Goal: Information Seeking & Learning: Learn about a topic

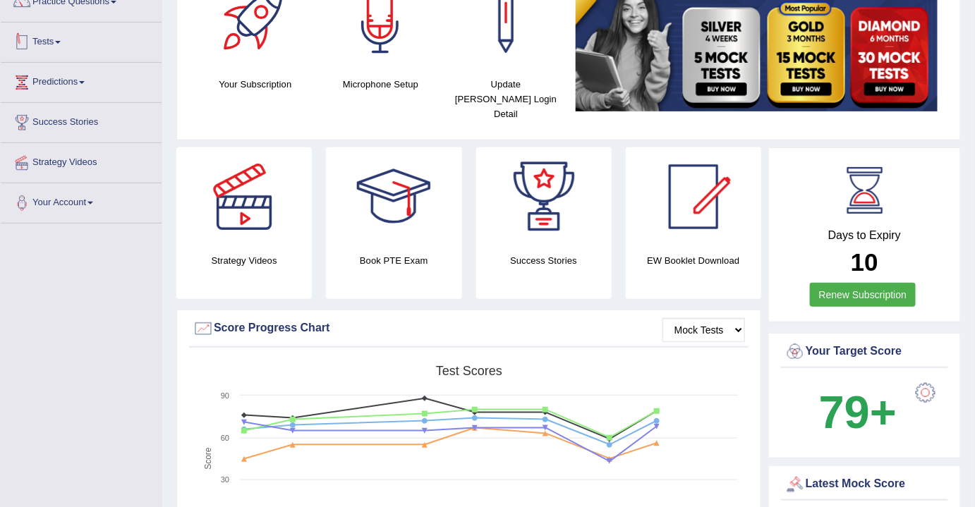
click at [44, 39] on link "Tests" at bounding box center [81, 40] width 161 height 35
click at [44, 39] on link "Tests" at bounding box center [79, 40] width 157 height 35
click at [35, 32] on link "Tests" at bounding box center [81, 40] width 161 height 35
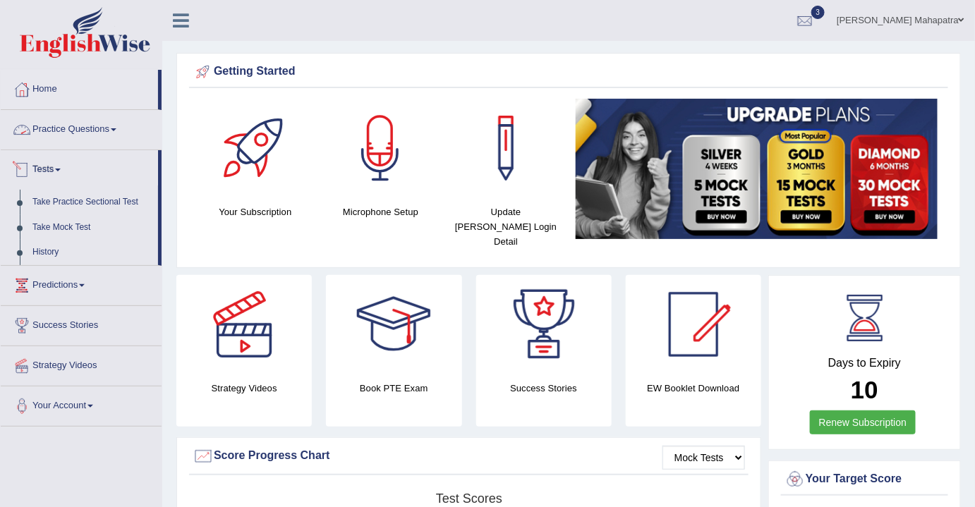
click at [83, 126] on link "Practice Questions" at bounding box center [81, 127] width 161 height 35
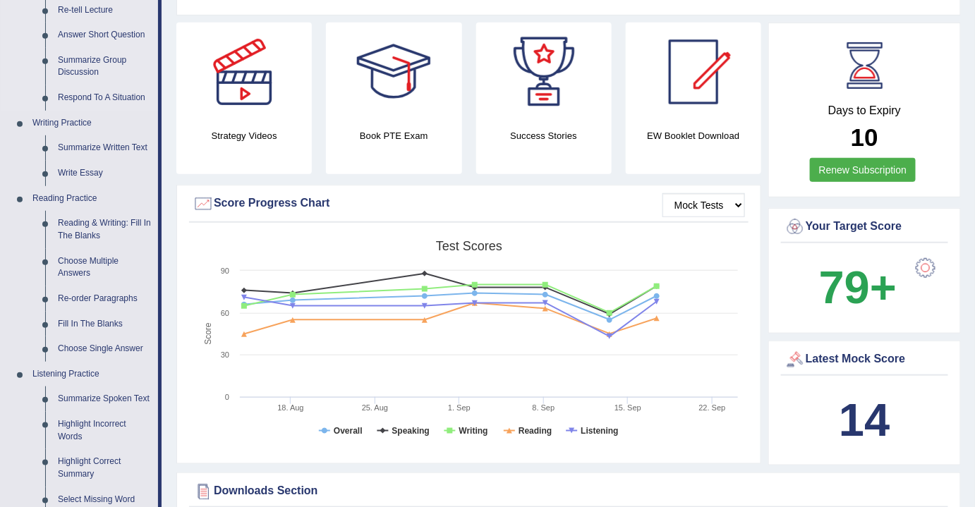
scroll to position [256, 0]
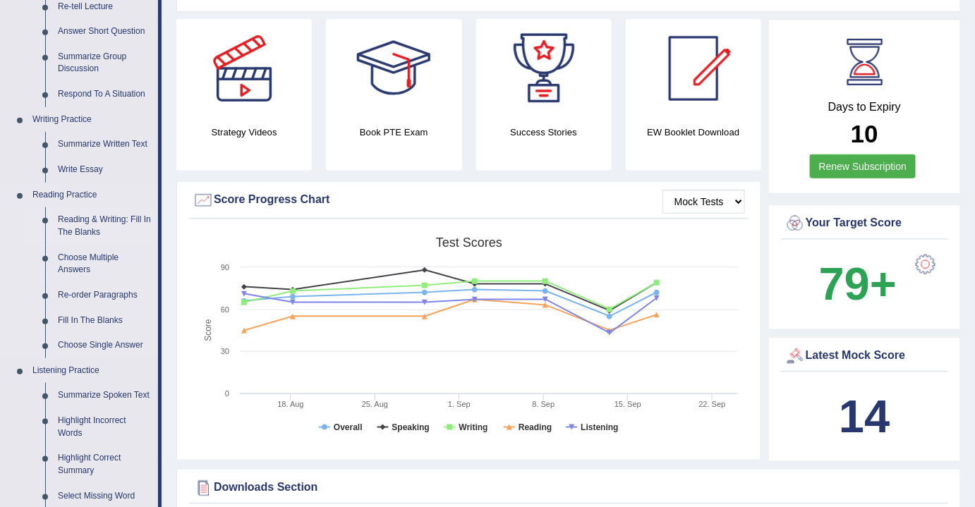
click at [92, 221] on link "Reading & Writing: Fill In The Blanks" at bounding box center [104, 225] width 107 height 37
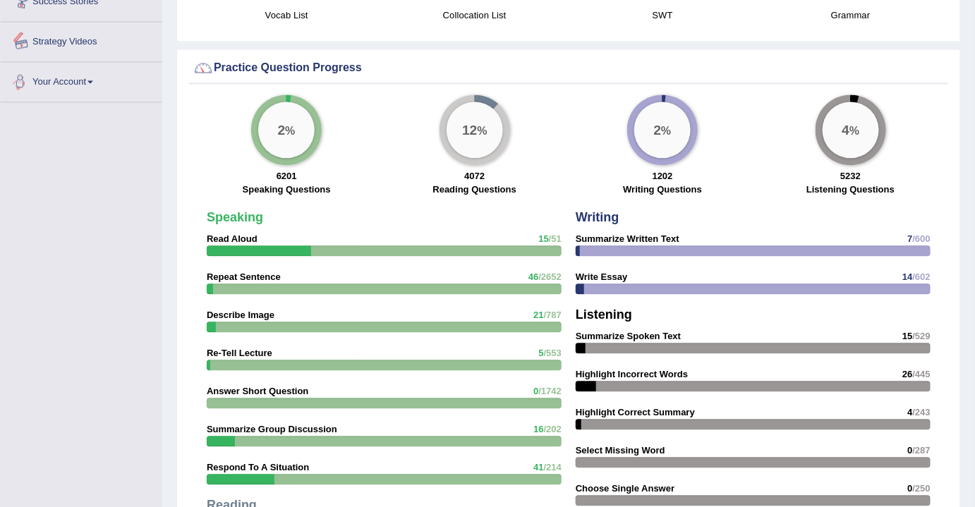
scroll to position [880, 0]
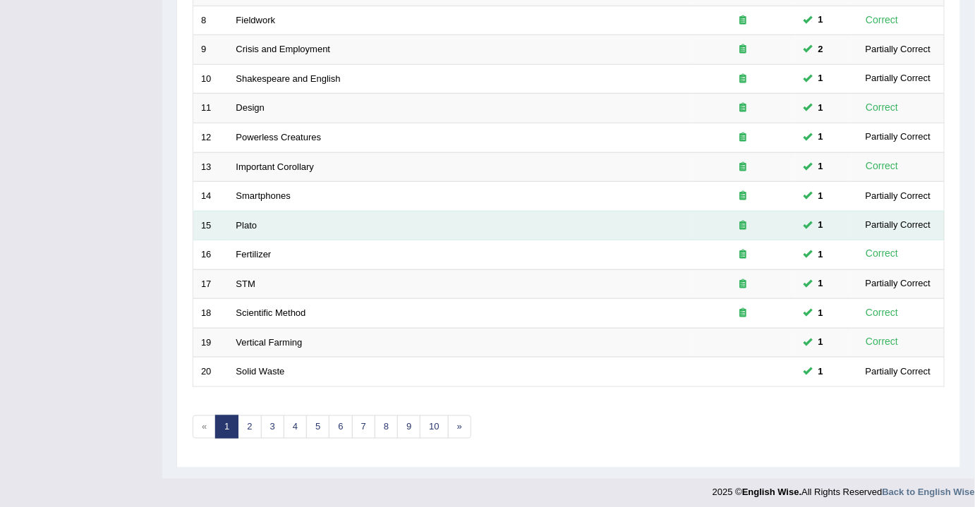
scroll to position [420, 0]
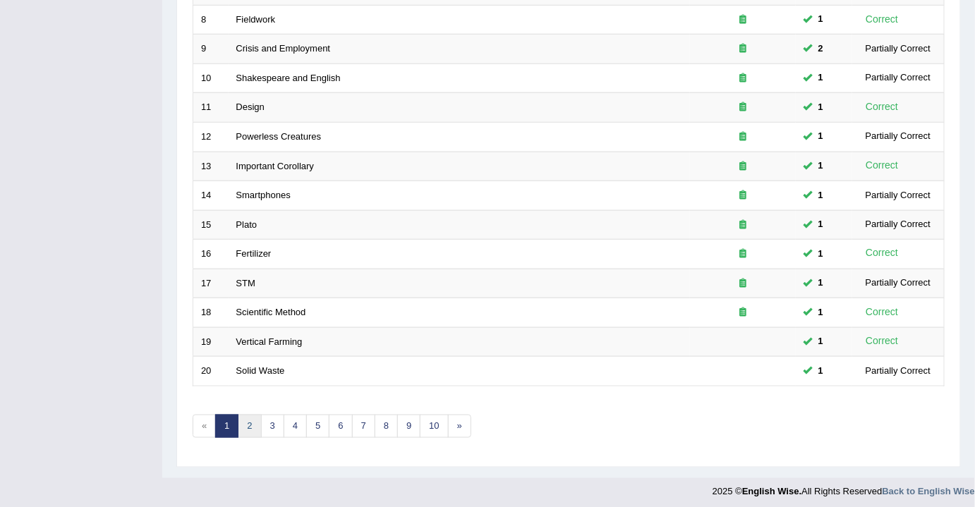
click at [249, 418] on link "2" at bounding box center [249, 426] width 23 height 23
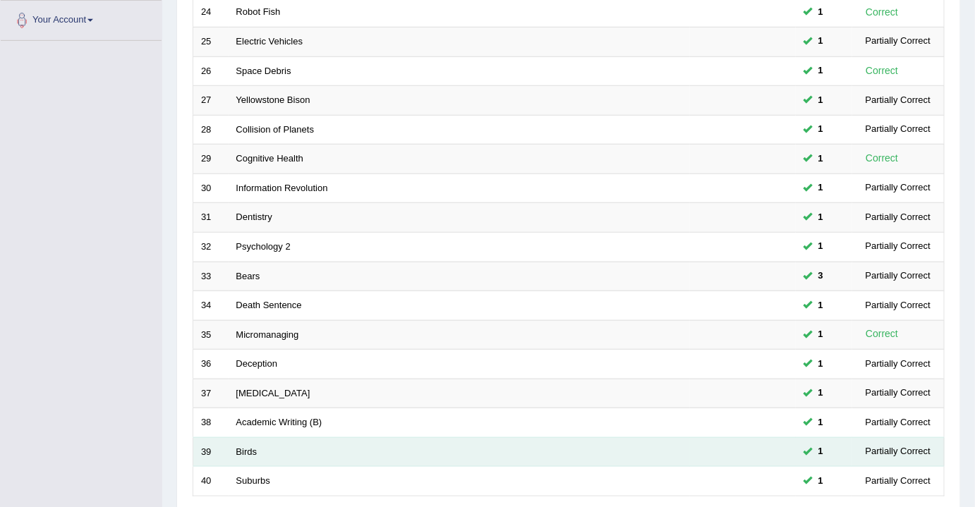
scroll to position [384, 0]
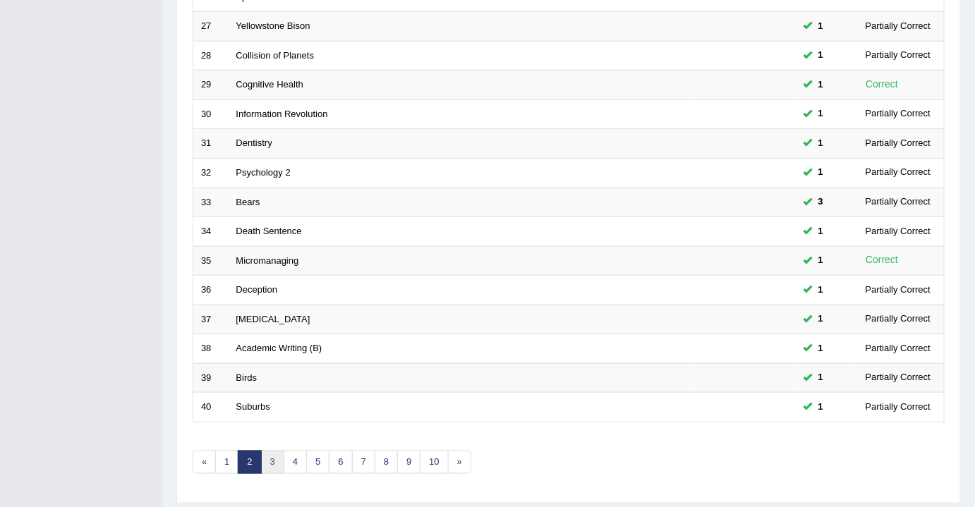
click at [275, 463] on link "3" at bounding box center [272, 462] width 23 height 23
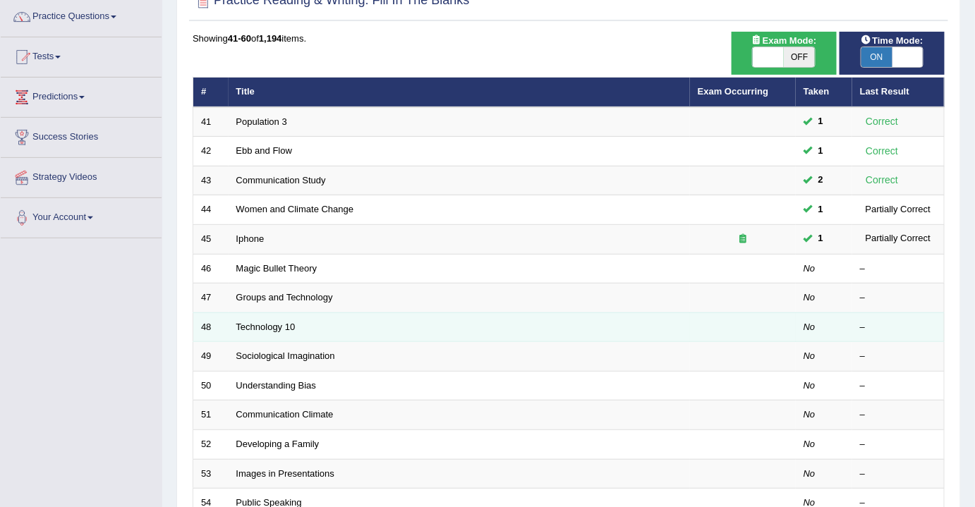
scroll to position [128, 0]
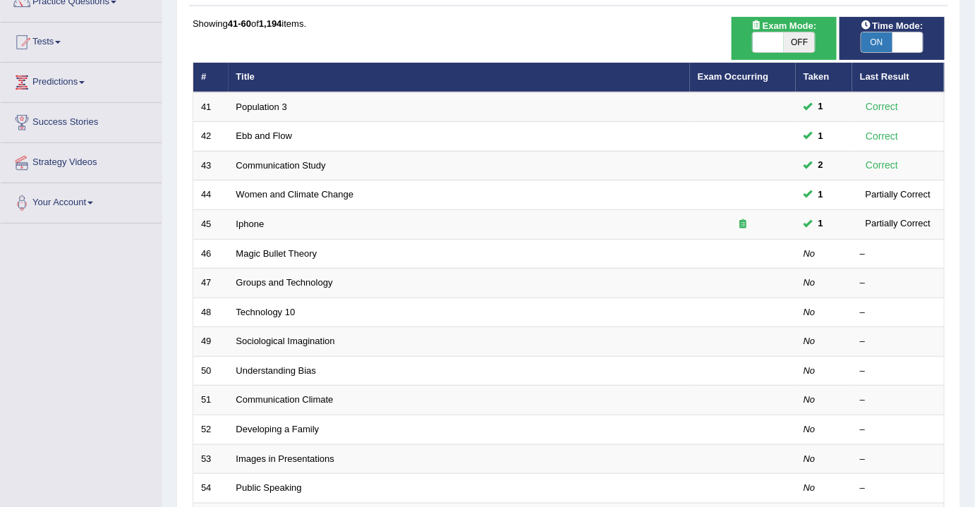
click at [775, 41] on span at bounding box center [768, 42] width 31 height 20
checkbox input "true"
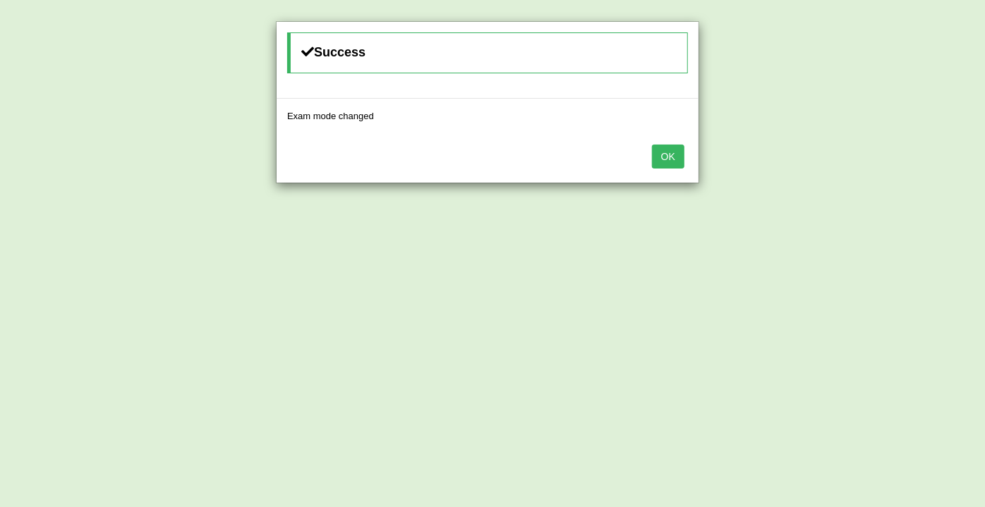
click at [647, 156] on div "OK" at bounding box center [488, 157] width 422 height 49
click at [664, 158] on button "OK" at bounding box center [668, 157] width 32 height 24
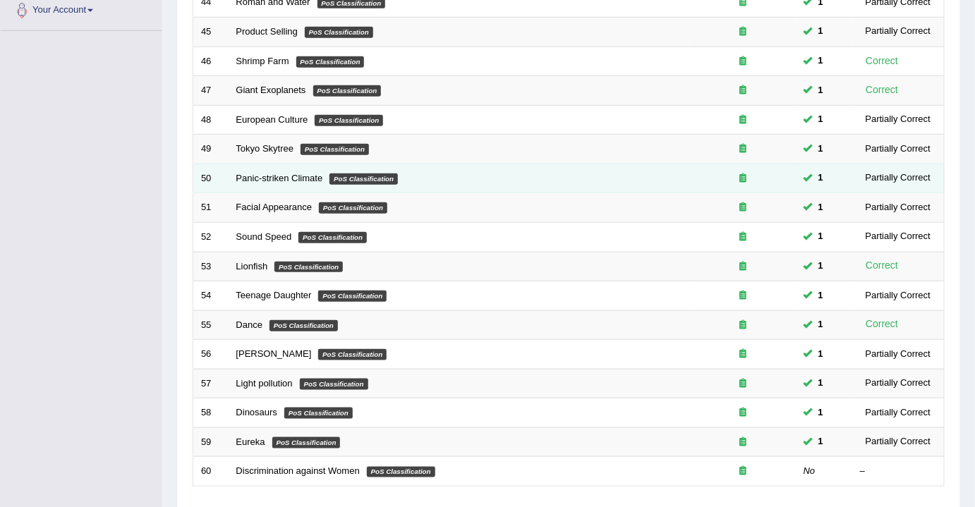
scroll to position [420, 0]
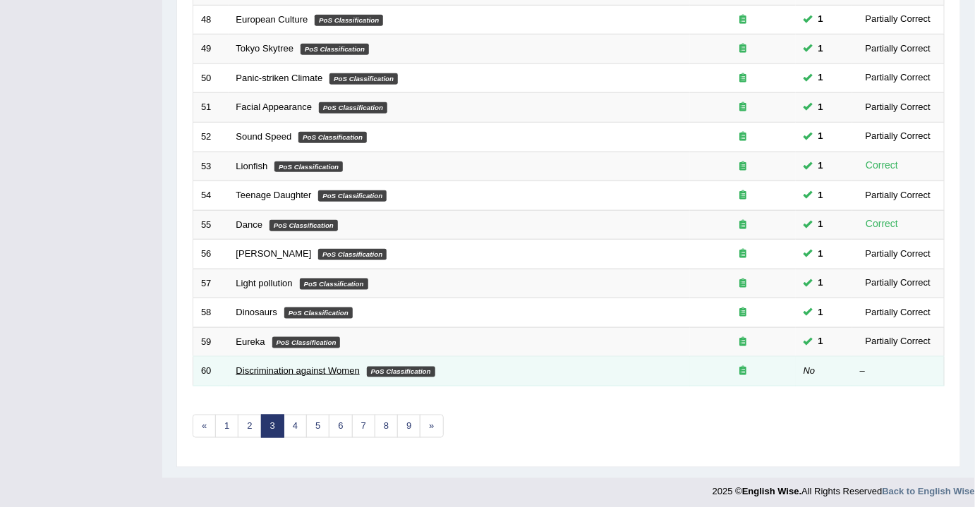
click at [273, 365] on link "Discrimination against Women" at bounding box center [297, 370] width 123 height 11
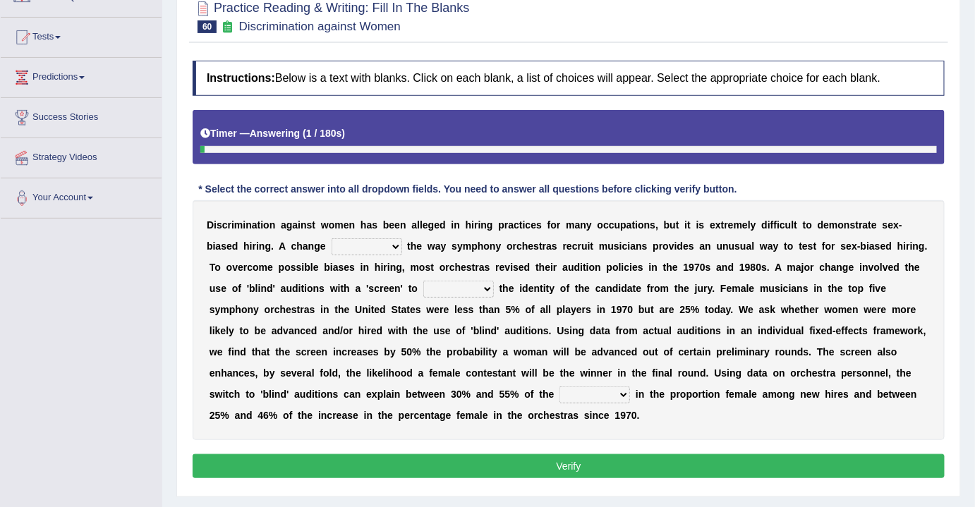
scroll to position [192, 0]
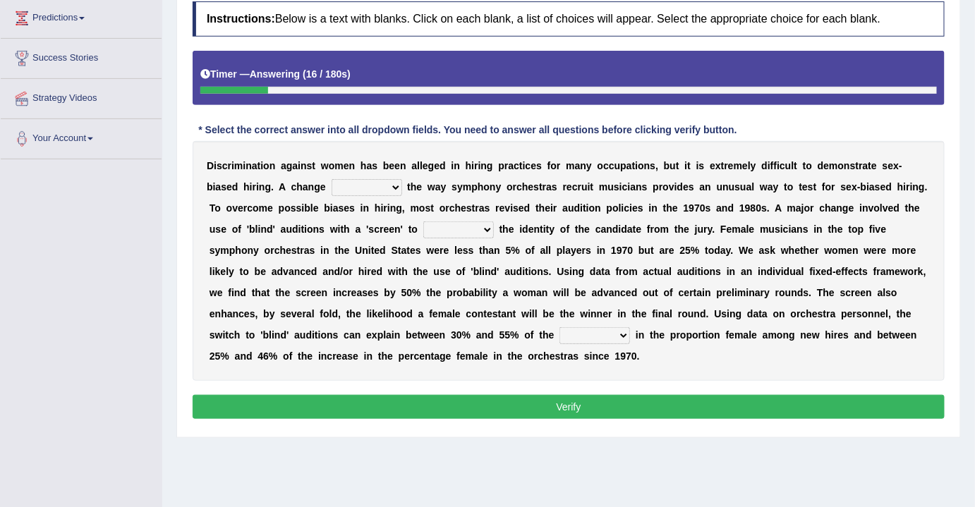
click at [376, 186] on select "around beyond in by" at bounding box center [367, 187] width 71 height 17
select select "in"
click at [332, 179] on select "around beyond in by" at bounding box center [367, 187] width 71 height 17
click at [367, 252] on b "n" at bounding box center [365, 250] width 6 height 11
click at [460, 226] on select "conceal contain cancel check" at bounding box center [458, 230] width 71 height 17
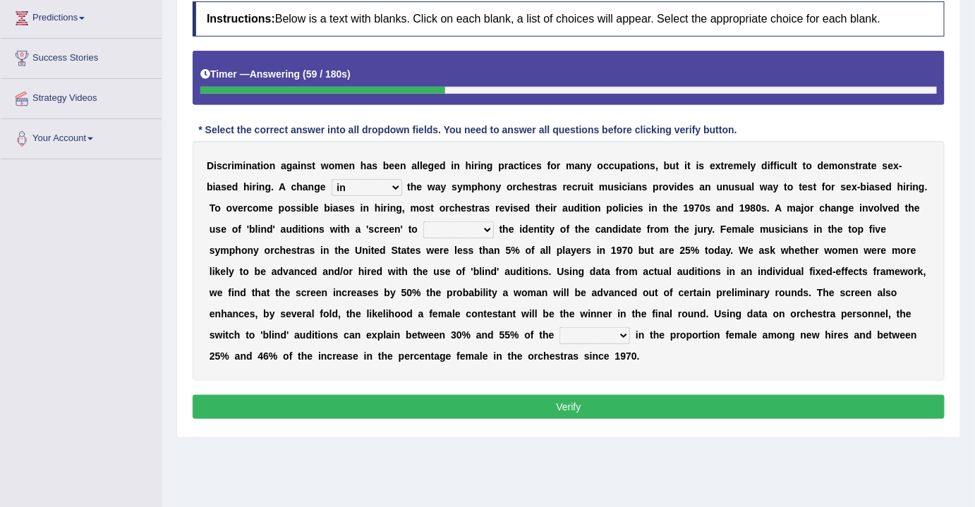
select select "conceal"
click at [423, 222] on select "conceal contain cancel check" at bounding box center [458, 230] width 71 height 17
click at [593, 339] on select "decrease number increase amount" at bounding box center [594, 335] width 71 height 17
select select "number"
click at [559, 327] on select "decrease number increase amount" at bounding box center [594, 335] width 71 height 17
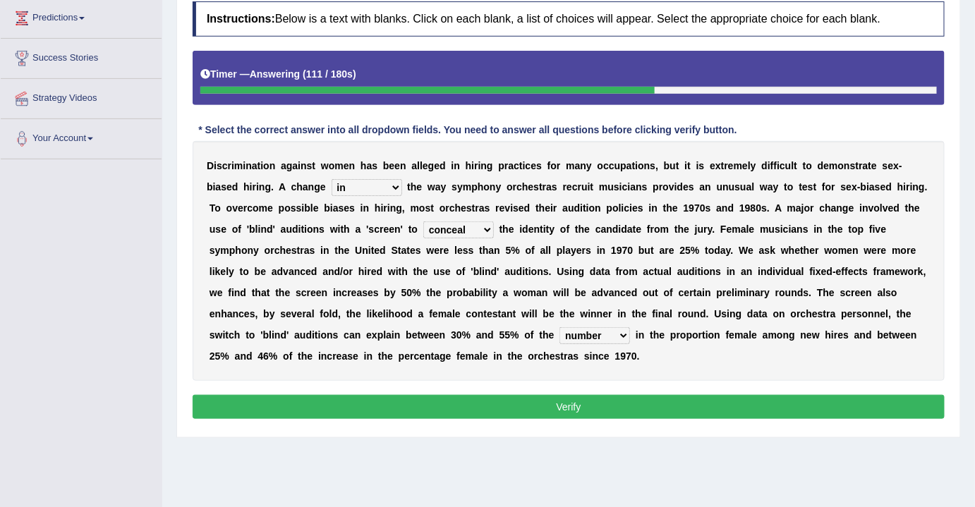
click at [560, 399] on button "Verify" at bounding box center [569, 407] width 752 height 24
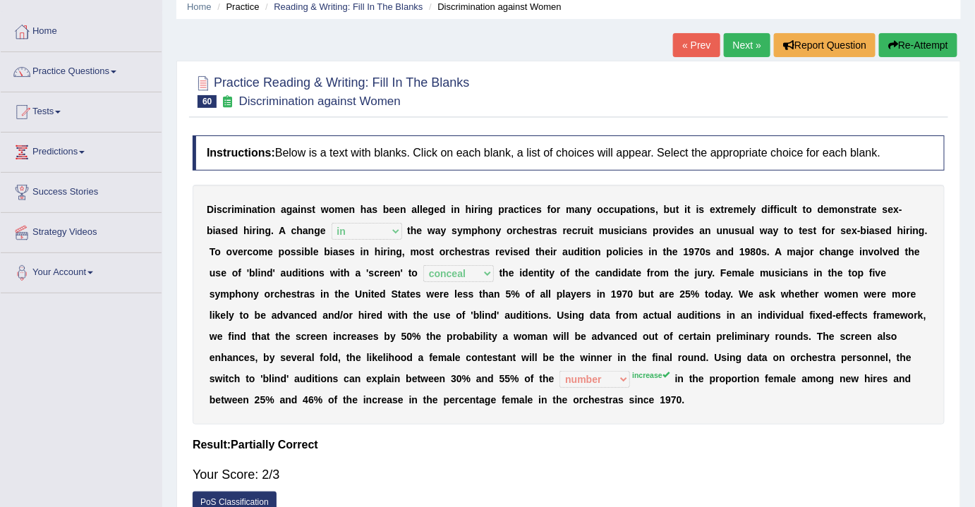
scroll to position [0, 0]
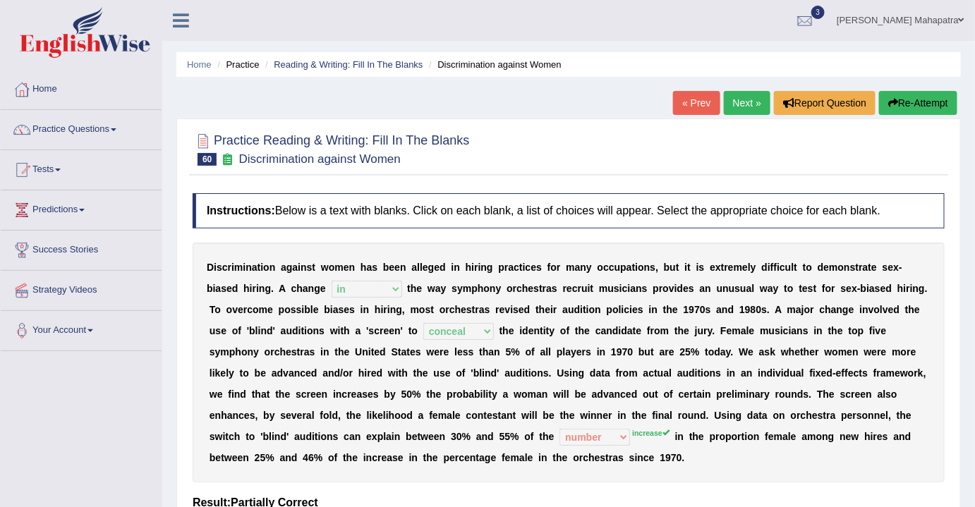
click at [749, 99] on link "Next »" at bounding box center [747, 103] width 47 height 24
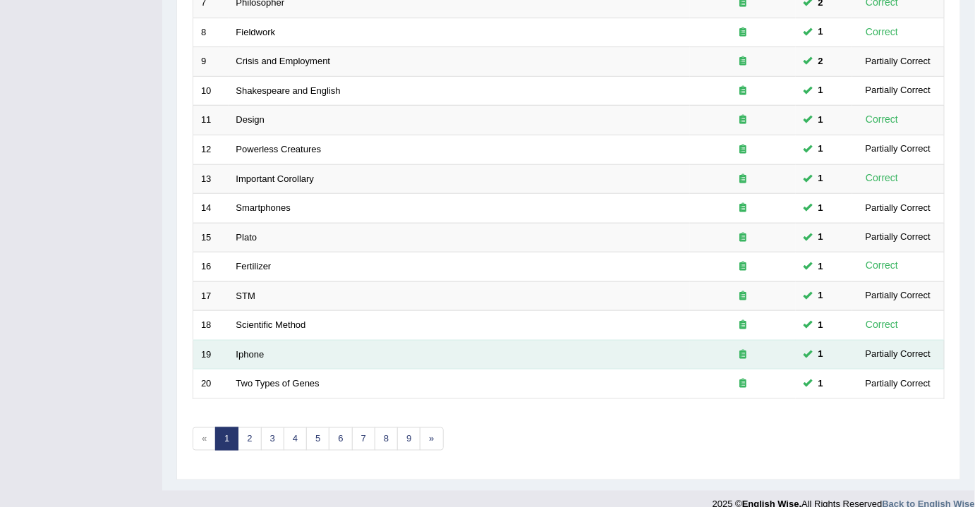
scroll to position [420, 0]
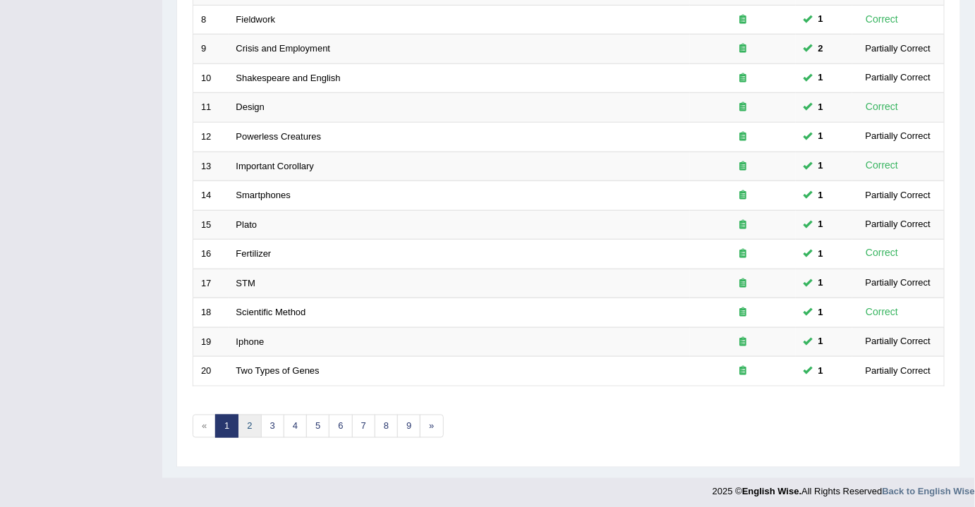
click at [248, 421] on link "2" at bounding box center [249, 426] width 23 height 23
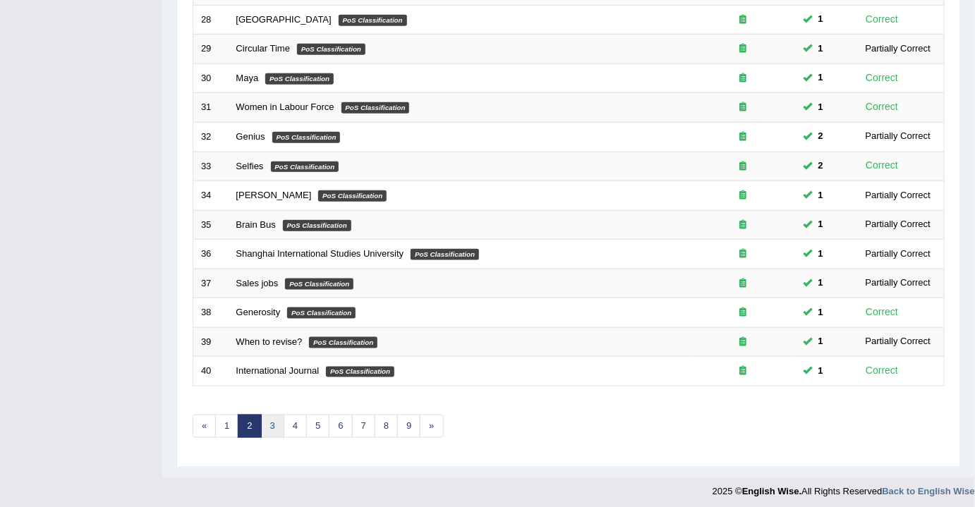
click at [269, 423] on link "3" at bounding box center [272, 426] width 23 height 23
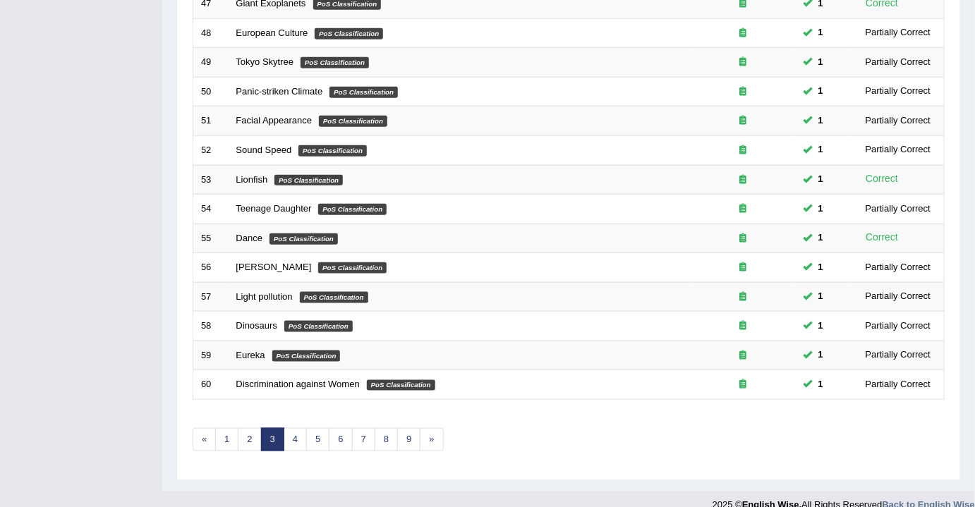
scroll to position [420, 0]
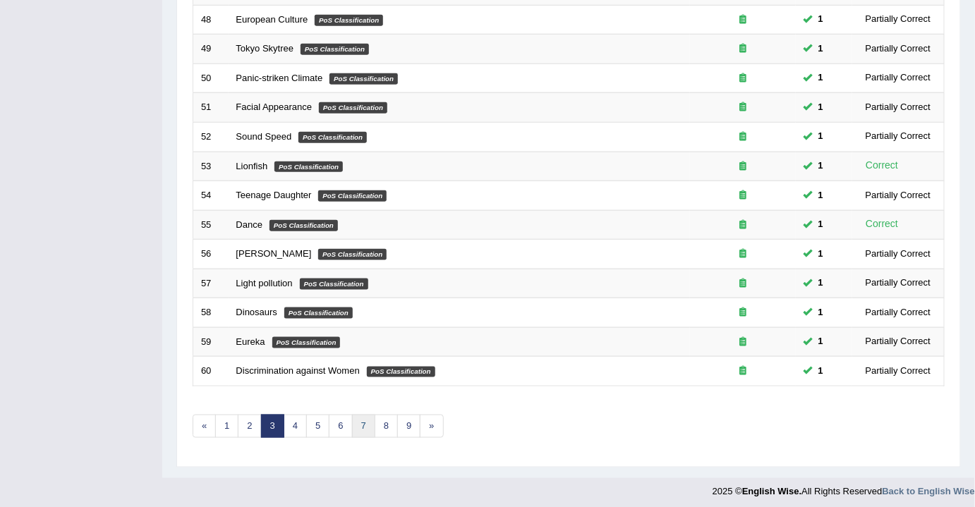
click at [361, 425] on link "7" at bounding box center [363, 426] width 23 height 23
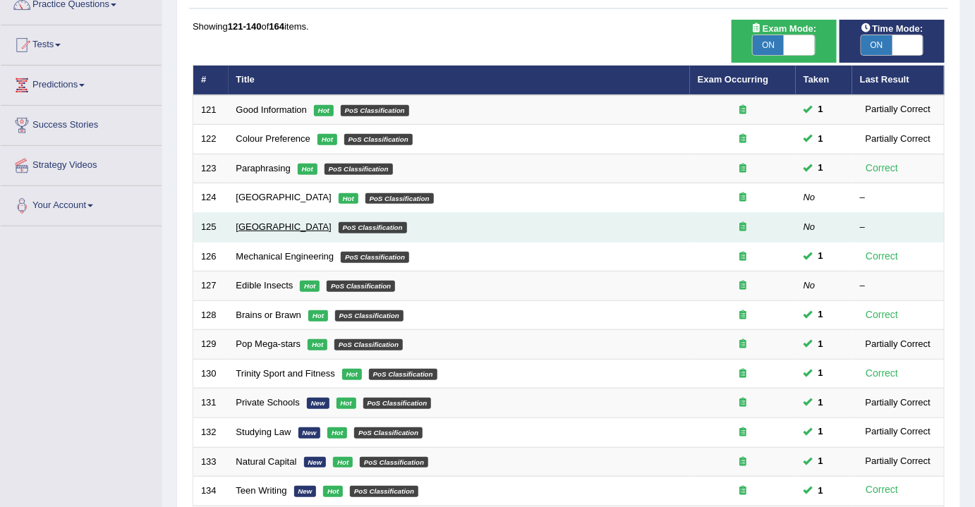
scroll to position [128, 0]
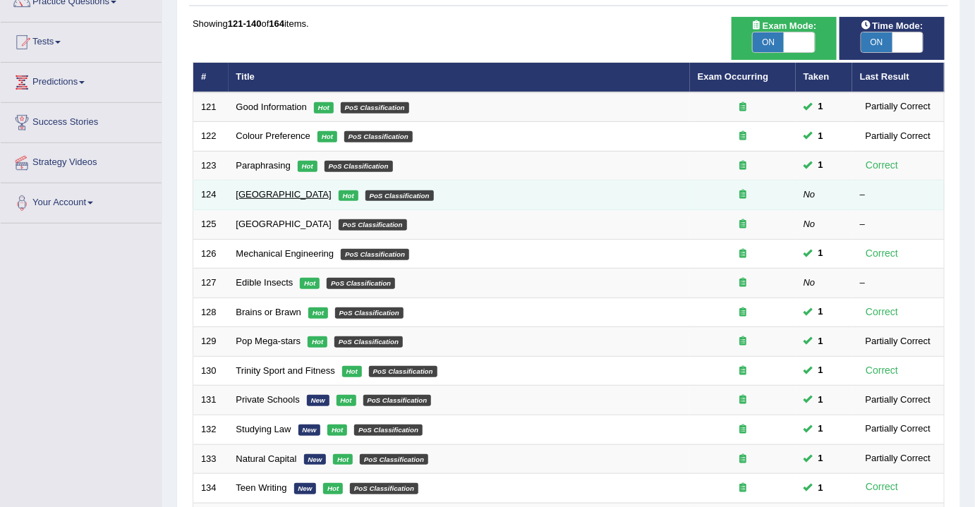
click at [246, 193] on link "[GEOGRAPHIC_DATA]" at bounding box center [283, 194] width 95 height 11
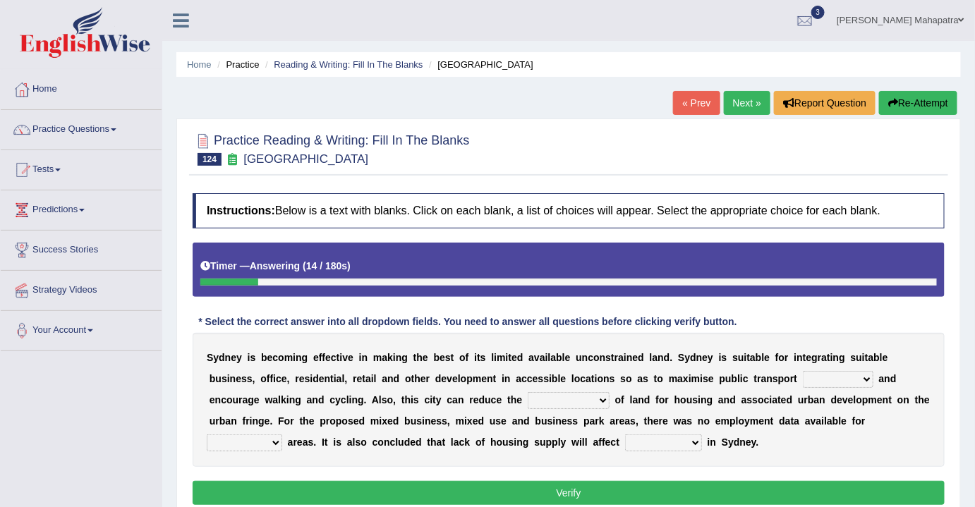
click at [841, 377] on select "patriot patronage patterned ensigns" at bounding box center [838, 379] width 71 height 17
select select "ensigns"
click at [803, 371] on select "patriot patronage patterned ensigns" at bounding box center [838, 379] width 71 height 17
click at [565, 399] on select "consume consumate consumption constant" at bounding box center [569, 400] width 82 height 17
select select "consumption"
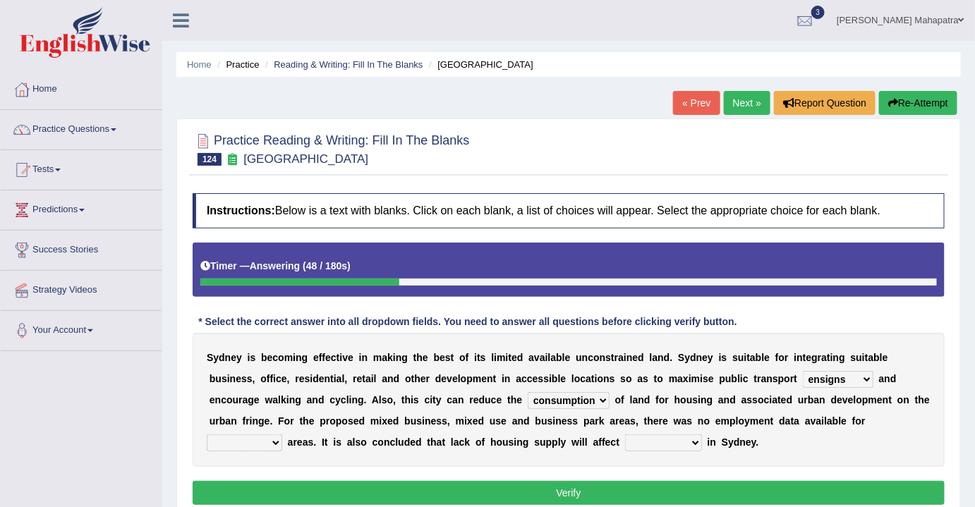
click at [528, 392] on select "consume consumate consumption constant" at bounding box center [569, 400] width 82 height 17
click at [261, 437] on select "conclude collide compress comparable" at bounding box center [244, 443] width 75 height 17
select select "comparable"
click at [207, 435] on select "conclude collide compress comparable" at bounding box center [244, 443] width 75 height 17
click at [263, 444] on select "conclude collide compress comparable" at bounding box center [244, 443] width 75 height 17
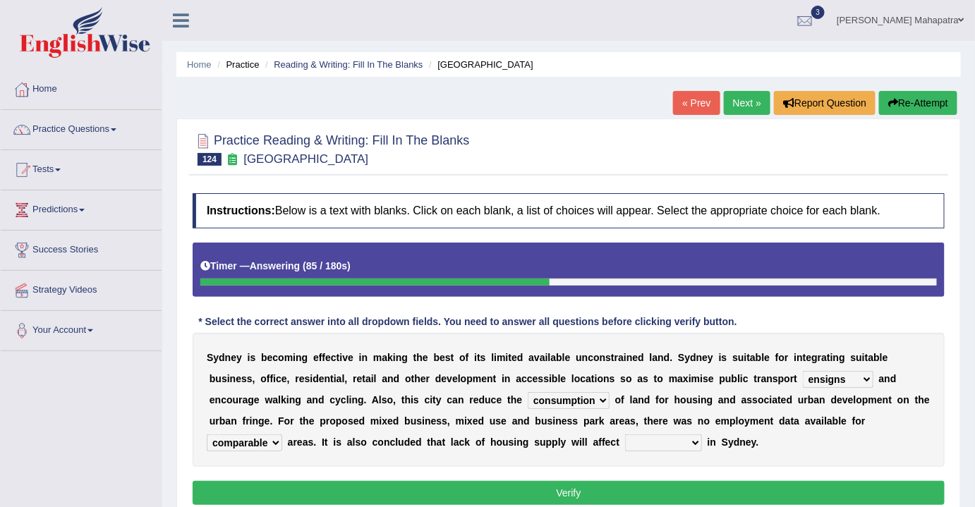
click at [249, 441] on select "conclude collide compress comparable" at bounding box center [244, 443] width 75 height 17
click at [654, 441] on select "affirm assure affordability weather" at bounding box center [663, 443] width 77 height 17
select select "affordability"
click at [625, 435] on select "affirm assure affordability weather" at bounding box center [663, 443] width 77 height 17
click at [235, 438] on select "conclude collide compress comparable" at bounding box center [244, 443] width 75 height 17
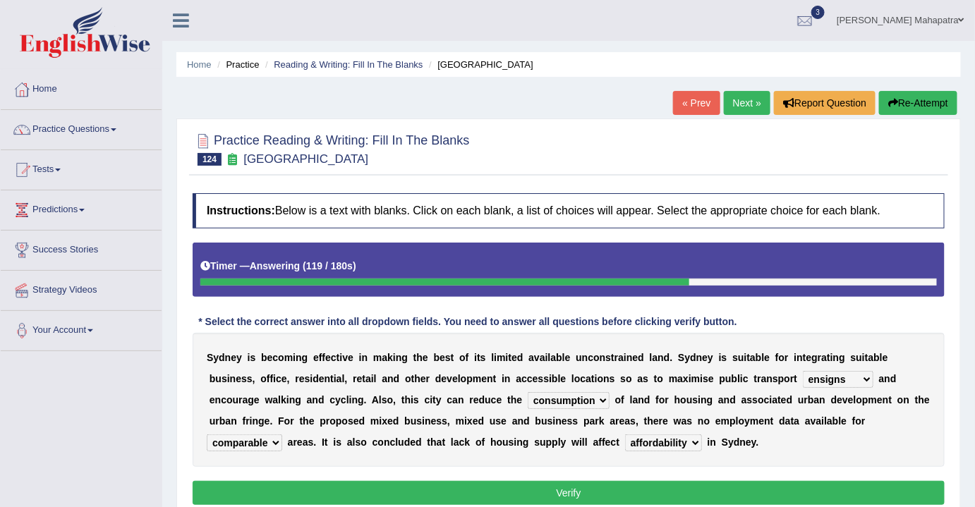
select select "compress"
click at [207, 435] on select "conclude collide compress comparable" at bounding box center [244, 443] width 75 height 17
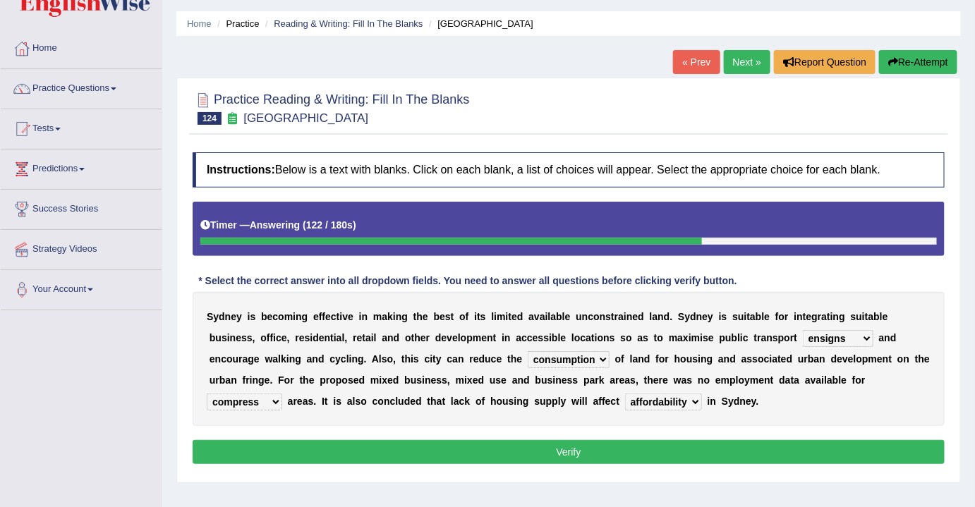
scroll to position [63, 0]
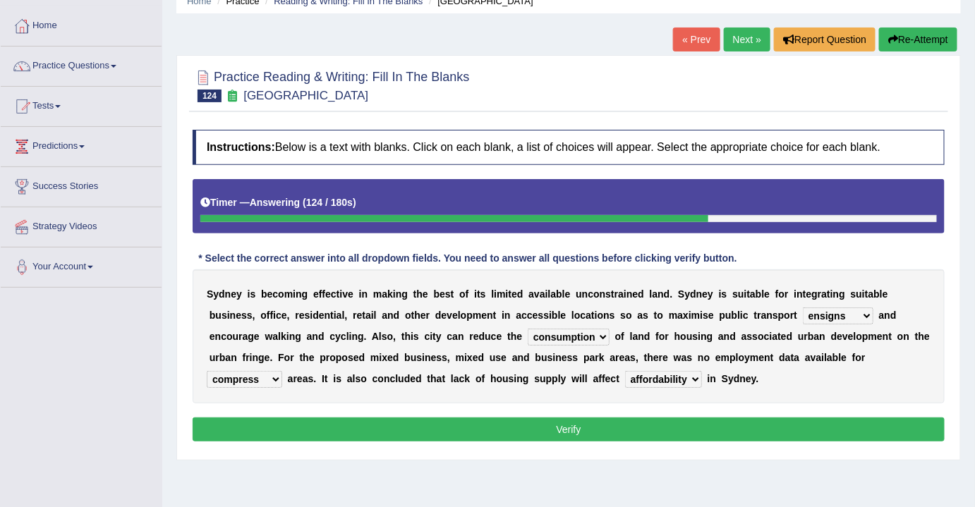
click at [825, 325] on div "S y d n e y i s b e c o m i n g e f f e c t i v e i n m a k i n g t h e b e s t…" at bounding box center [569, 336] width 752 height 134
click at [825, 319] on select "patriot patronage patterned ensigns" at bounding box center [838, 316] width 71 height 17
click at [823, 313] on select "patriot patronage patterned ensigns" at bounding box center [838, 316] width 71 height 17
click at [552, 425] on button "Verify" at bounding box center [569, 430] width 752 height 24
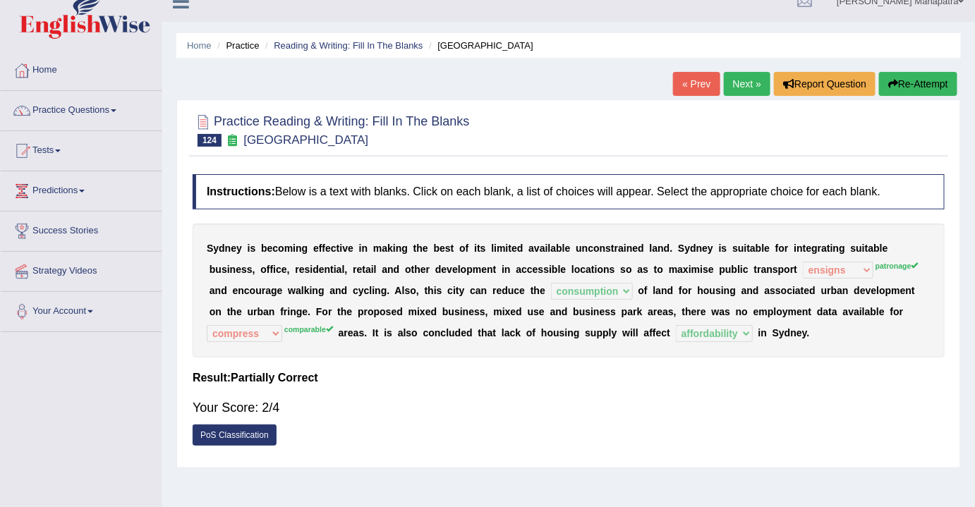
scroll to position [0, 0]
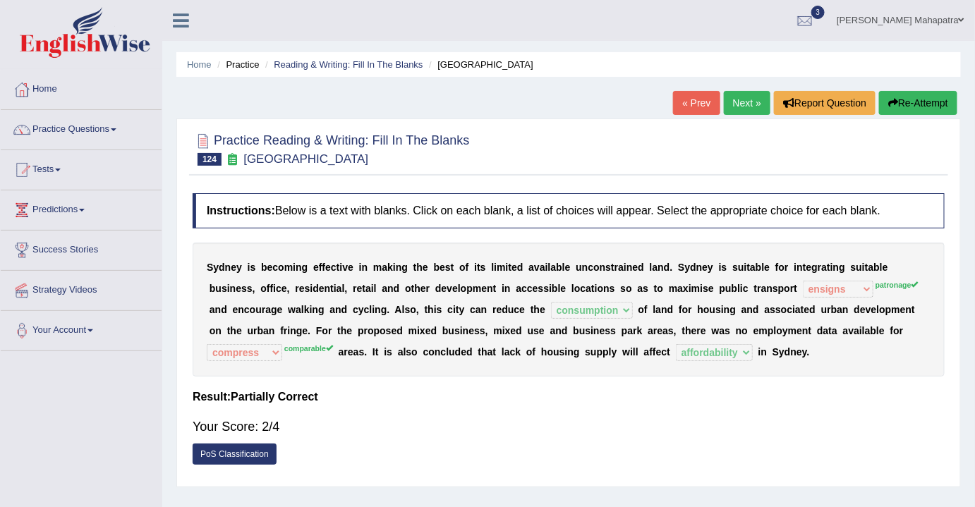
click at [734, 106] on link "Next »" at bounding box center [747, 103] width 47 height 24
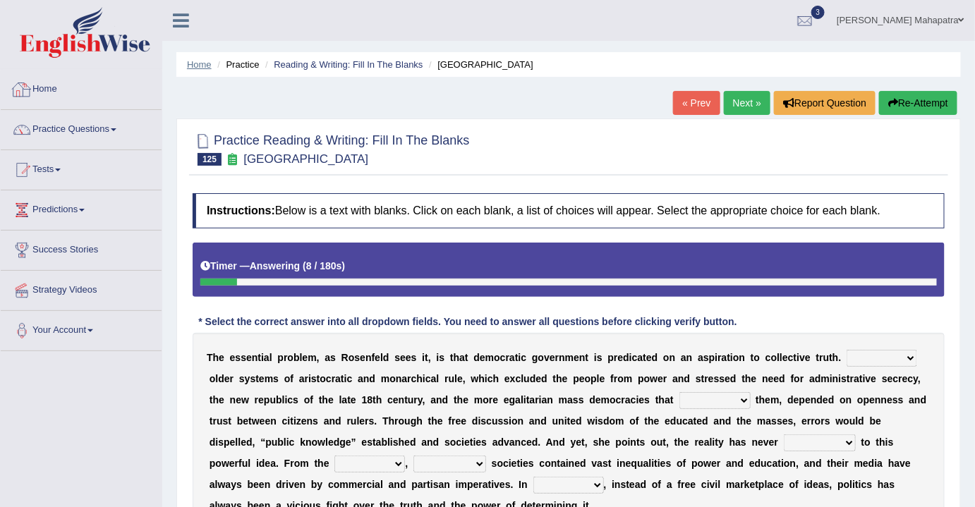
click at [203, 63] on link "Home" at bounding box center [199, 64] width 25 height 11
